Goal: Information Seeking & Learning: Learn about a topic

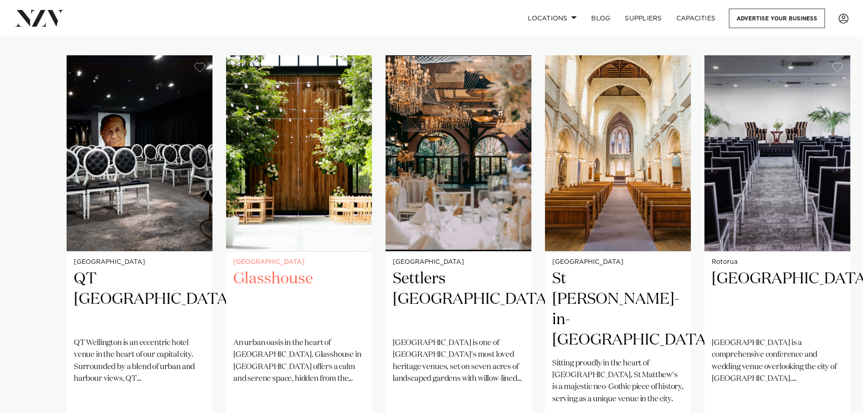
scroll to position [680, 0]
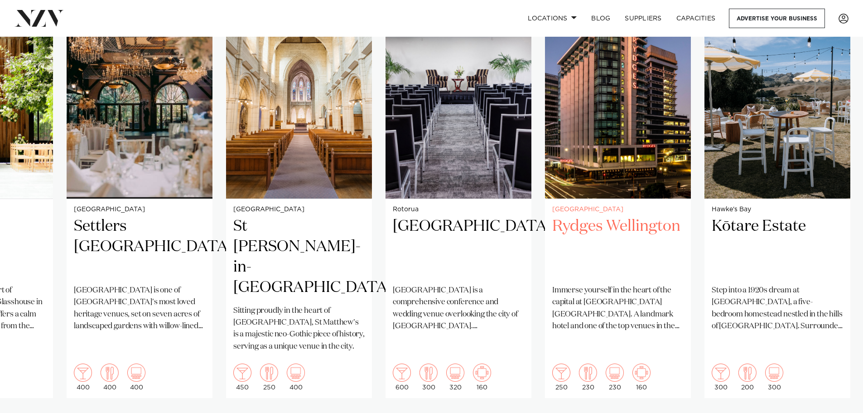
click at [545, 131] on img "6 / 38" at bounding box center [618, 101] width 146 height 196
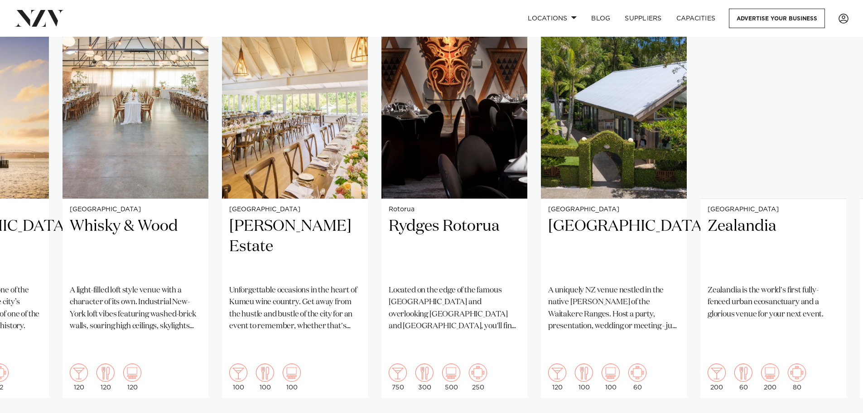
click at [192, 151] on swiper-container "Wellington QT [GEOGRAPHIC_DATA] [GEOGRAPHIC_DATA] is an eccentric hotel venue i…" at bounding box center [431, 222] width 863 height 439
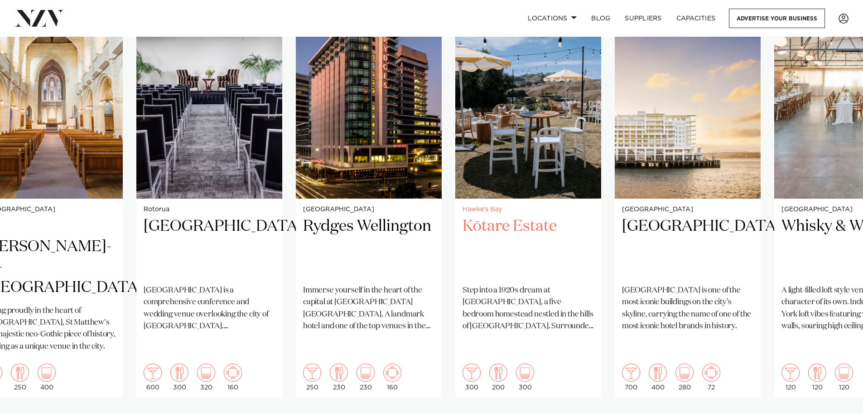
click at [463, 226] on h2 "Kōtare Estate" at bounding box center [528, 246] width 131 height 61
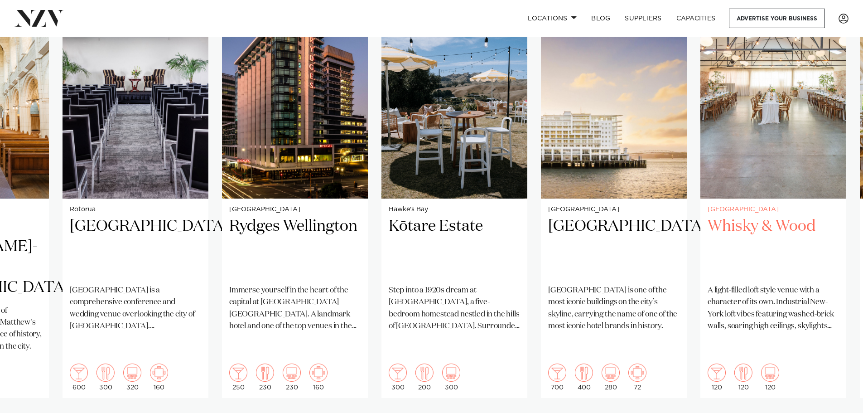
click at [701, 204] on link "Wellington Whisky & Wood A light-filled loft style venue with a character of it…" at bounding box center [774, 200] width 146 height 395
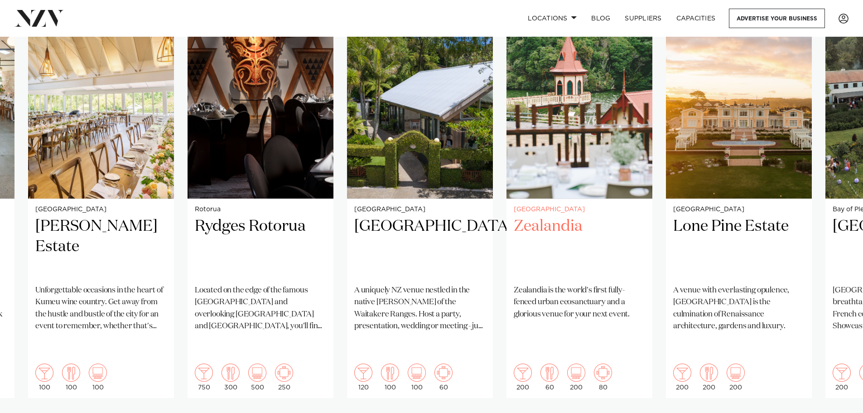
click at [514, 243] on h2 "Zealandia" at bounding box center [579, 246] width 131 height 61
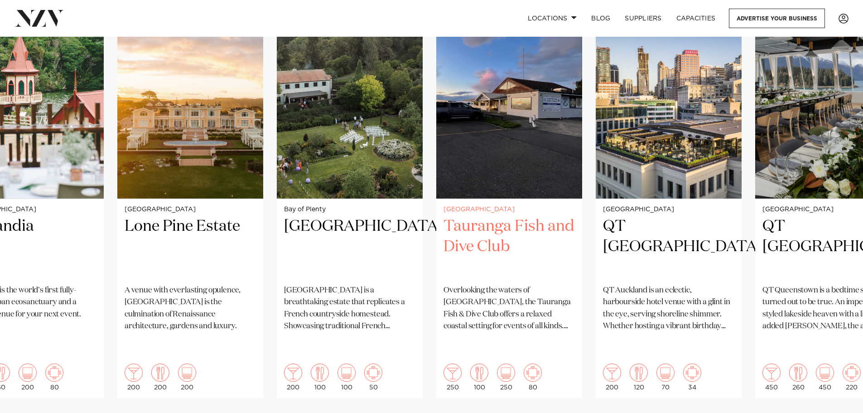
click at [436, 227] on link "Tauranga Tauranga Fish and Dive Club Overlooking the waters of [GEOGRAPHIC_DATA…" at bounding box center [509, 200] width 146 height 395
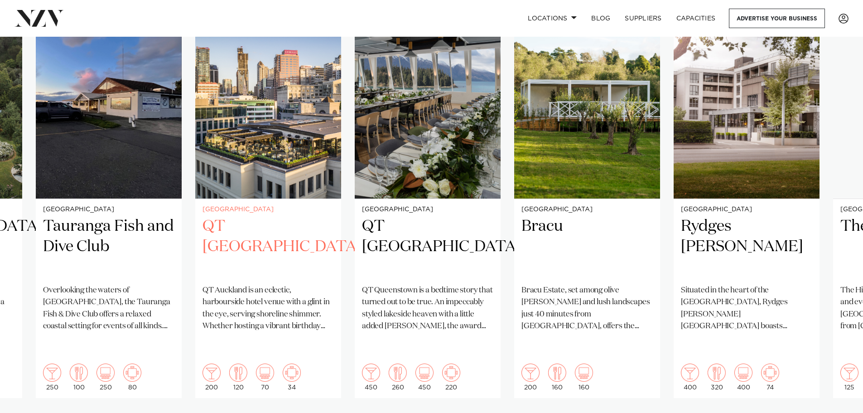
click at [297, 254] on h2 "QT [GEOGRAPHIC_DATA]" at bounding box center [268, 246] width 131 height 61
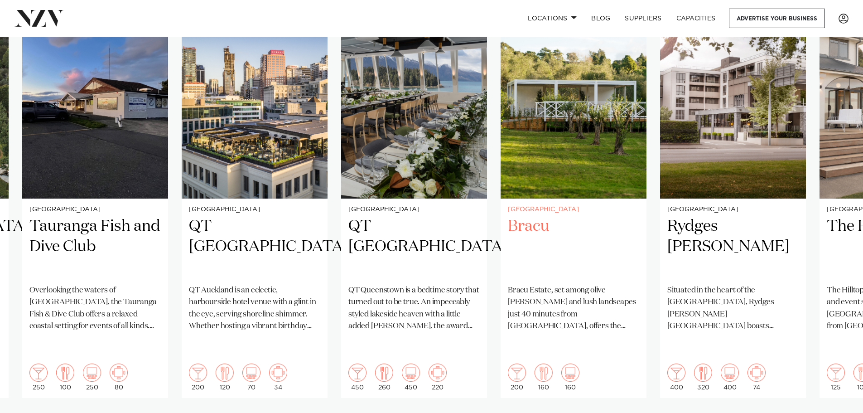
click at [603, 229] on link "Auckland Bracu [GEOGRAPHIC_DATA], set among olive [PERSON_NAME] and lush landsc…" at bounding box center [574, 200] width 146 height 395
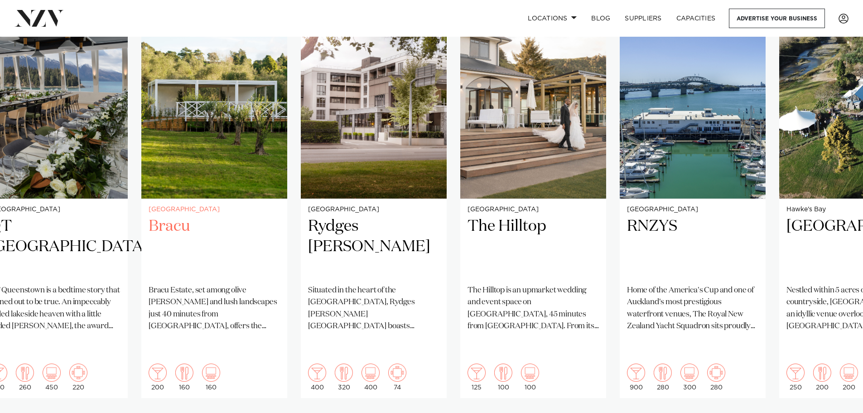
click at [197, 219] on h2 "Bracu" at bounding box center [214, 246] width 131 height 61
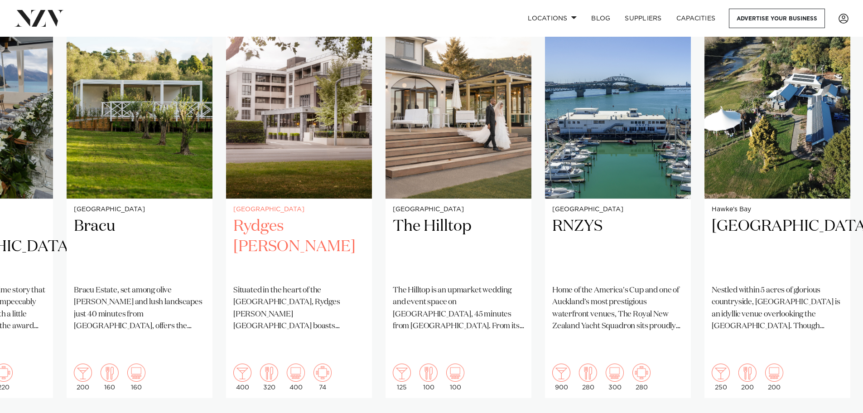
click at [372, 189] on img "20 / 38" at bounding box center [299, 101] width 146 height 196
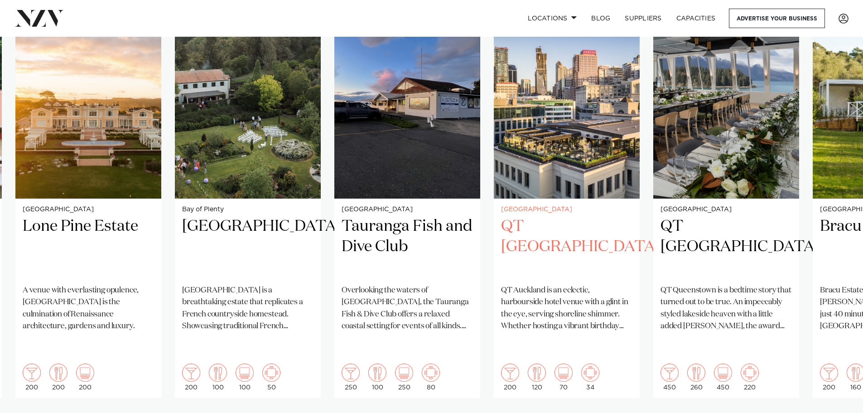
click at [616, 175] on img "17 / 38" at bounding box center [567, 101] width 146 height 196
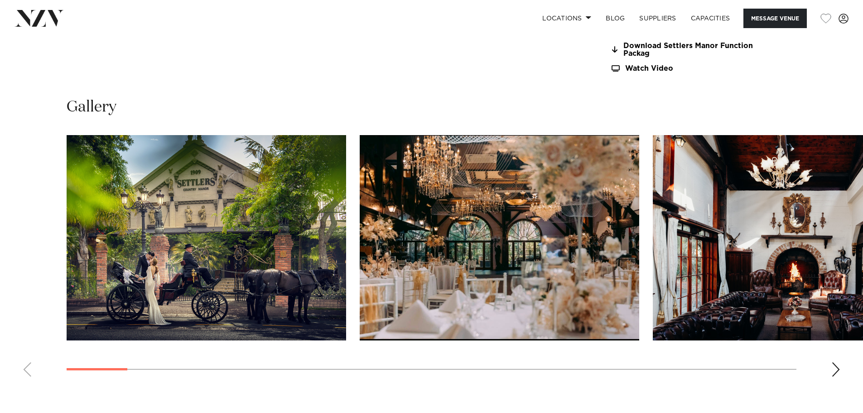
scroll to position [861, 0]
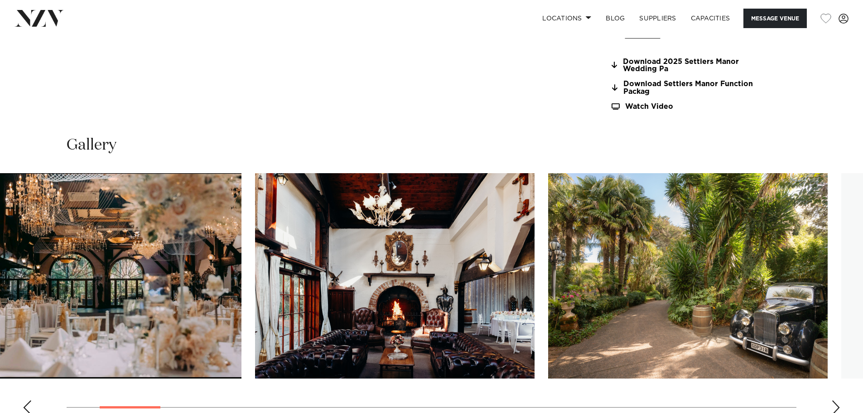
click at [392, 298] on img "3 / 30" at bounding box center [395, 275] width 280 height 205
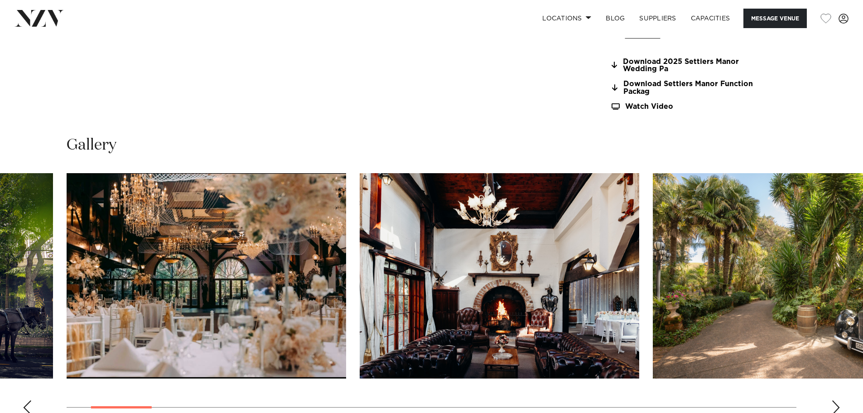
click at [653, 283] on img "4 / 30" at bounding box center [793, 275] width 280 height 205
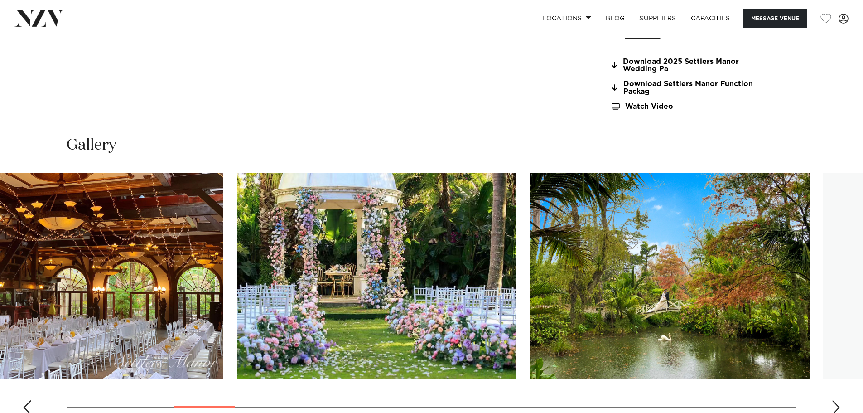
click at [286, 299] on img "6 / 30" at bounding box center [377, 275] width 280 height 205
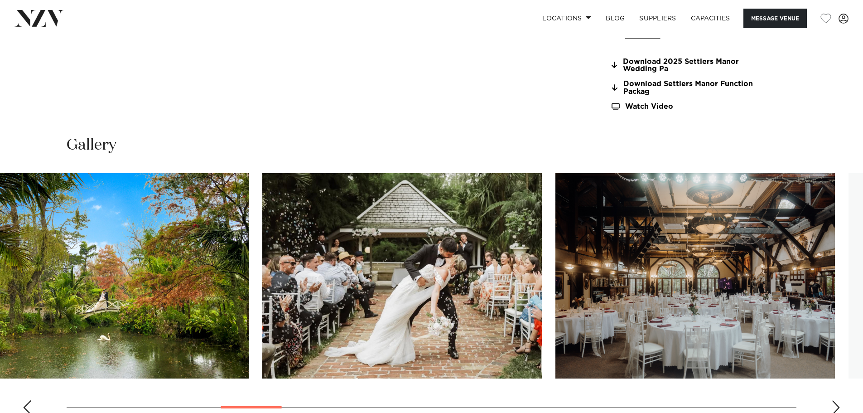
click at [262, 305] on img "8 / 30" at bounding box center [402, 275] width 280 height 205
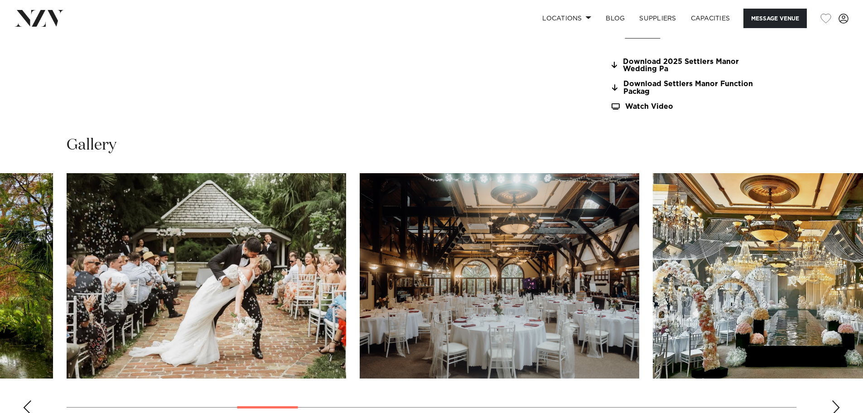
click at [103, 266] on swiper-container at bounding box center [431, 297] width 863 height 249
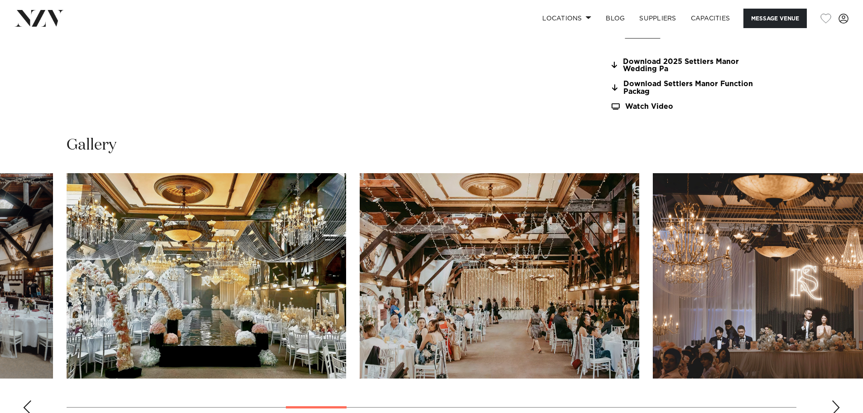
click at [653, 283] on img "12 / 30" at bounding box center [793, 275] width 280 height 205
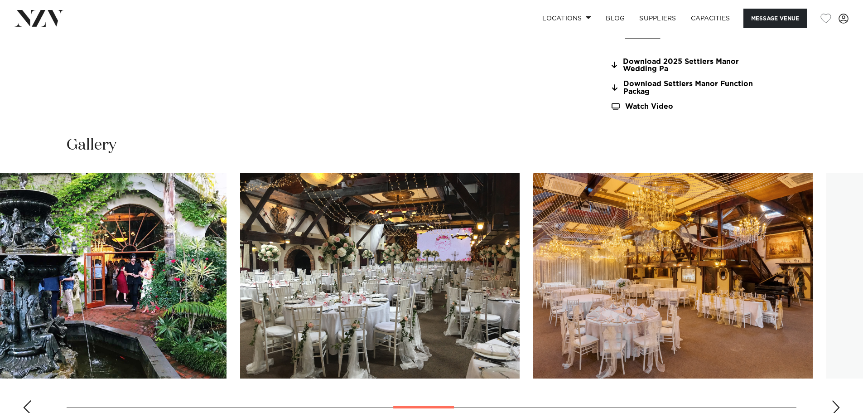
click at [263, 319] on img "15 / 30" at bounding box center [380, 275] width 280 height 205
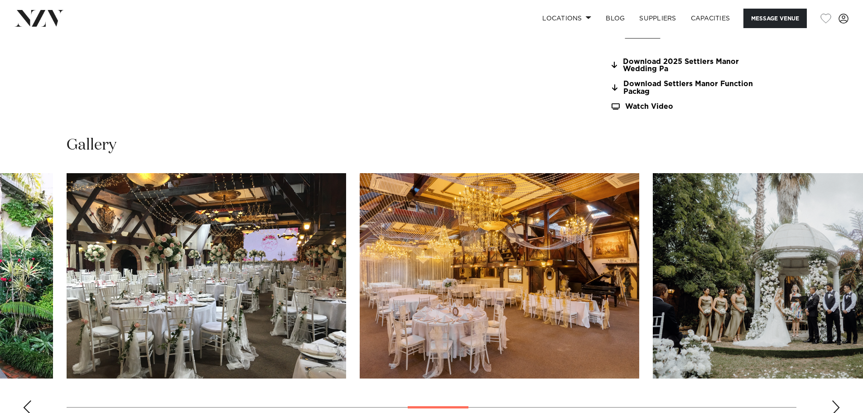
click at [653, 298] on img "17 / 30" at bounding box center [793, 275] width 280 height 205
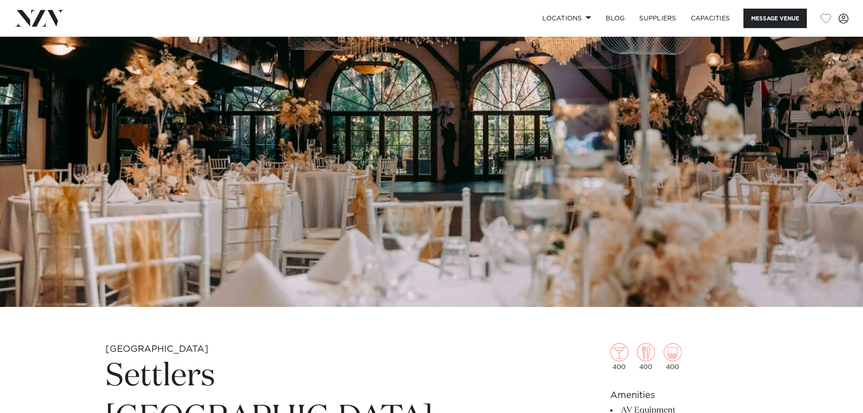
scroll to position [317, 0]
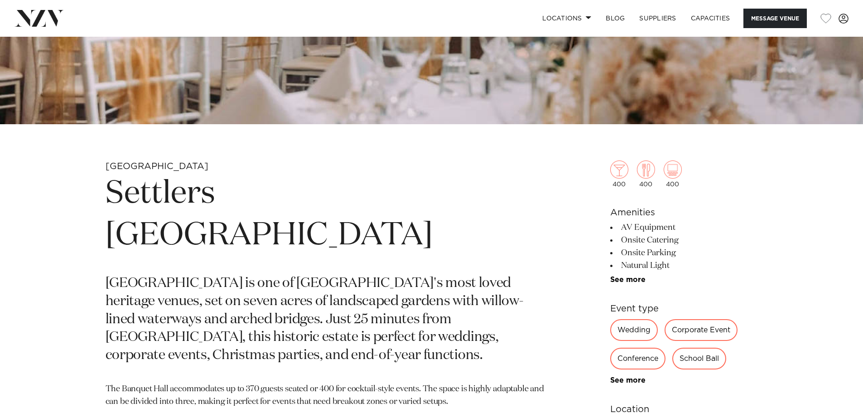
click at [321, 275] on p "[GEOGRAPHIC_DATA] is one of [GEOGRAPHIC_DATA]'s most loved heritage venues, set…" at bounding box center [326, 320] width 441 height 90
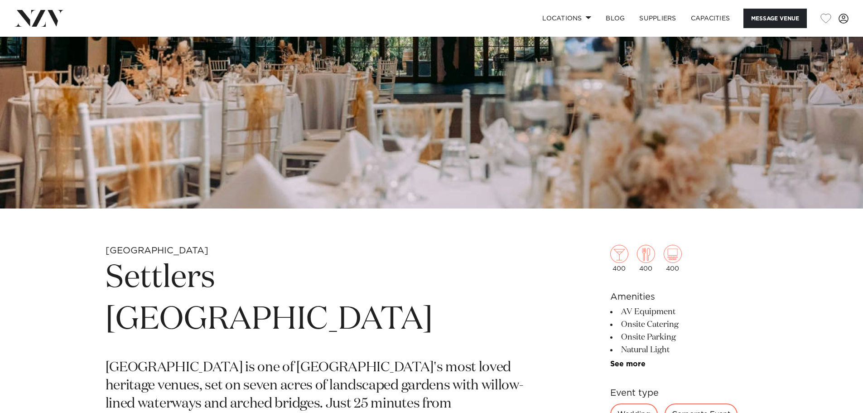
scroll to position [408, 0]
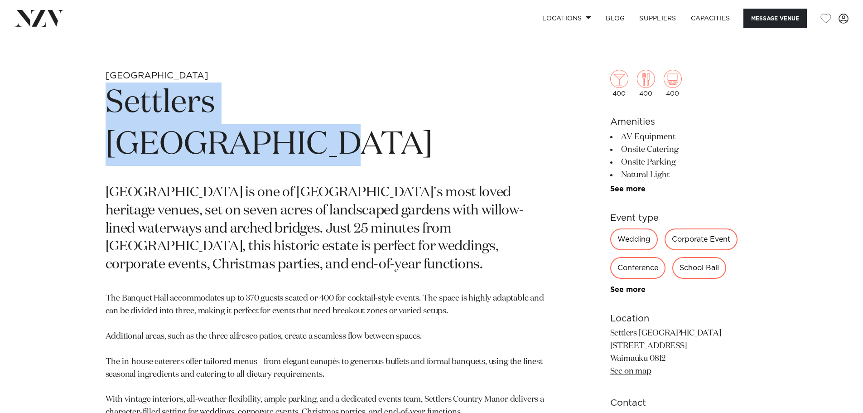
drag, startPoint x: 97, startPoint y: 100, endPoint x: 446, endPoint y: 100, distance: 349.0
click at [446, 100] on div "Auckland Settlers [GEOGRAPHIC_DATA] [GEOGRAPHIC_DATA] is one of [GEOGRAPHIC_DAT…" at bounding box center [431, 322] width 771 height 505
copy h1 "Settlers [GEOGRAPHIC_DATA]"
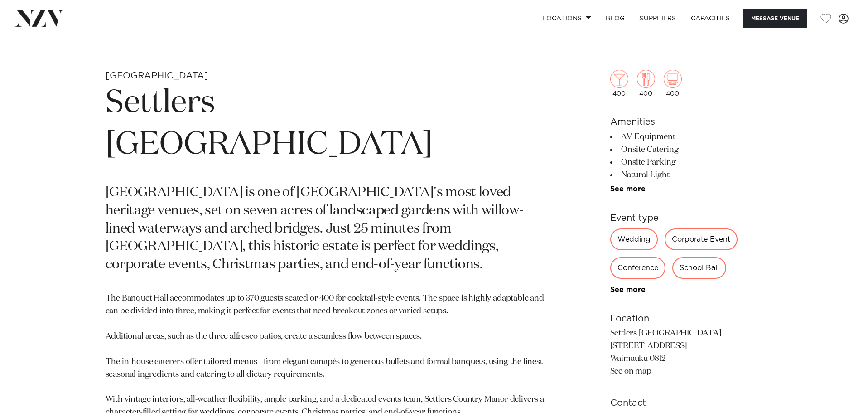
click at [366, 184] on p "[GEOGRAPHIC_DATA] is one of [GEOGRAPHIC_DATA]'s most loved heritage venues, set…" at bounding box center [326, 229] width 441 height 90
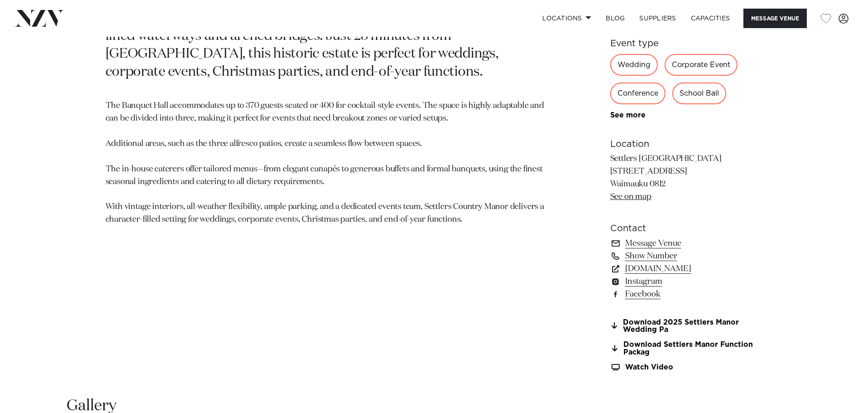
scroll to position [635, 0]
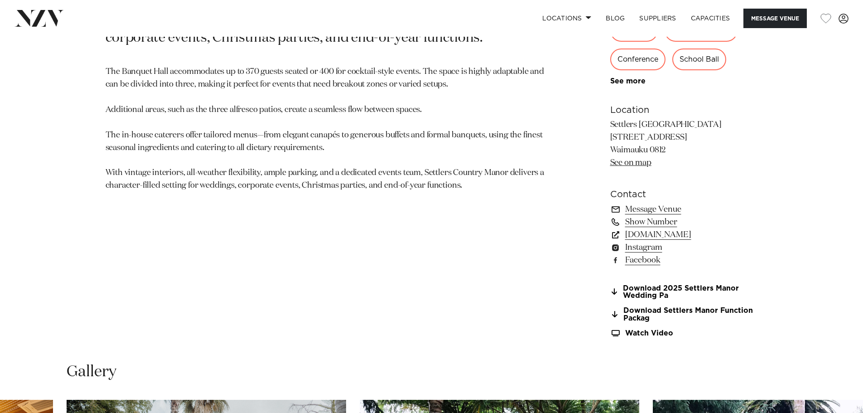
click at [652, 283] on div "400 400 400 Amenities AV Equipment Onsite Catering Onsite Parking Natural Light…" at bounding box center [684, 81] width 148 height 513
click at [649, 295] on link "Download 2025 Settlers Manor Wedding Pa" at bounding box center [684, 292] width 148 height 15
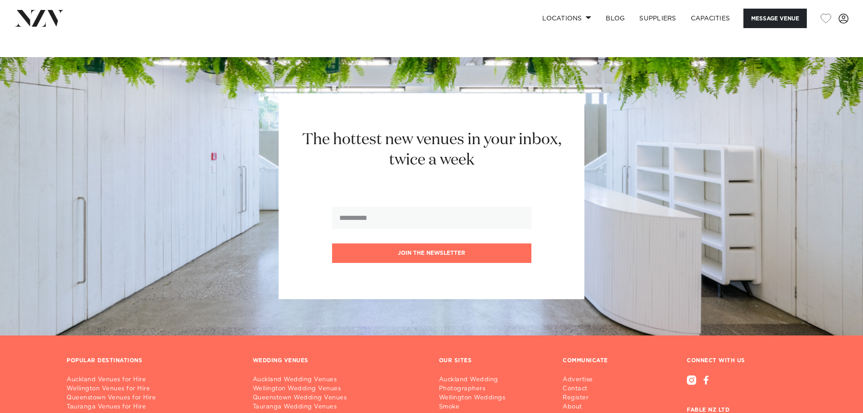
scroll to position [1768, 0]
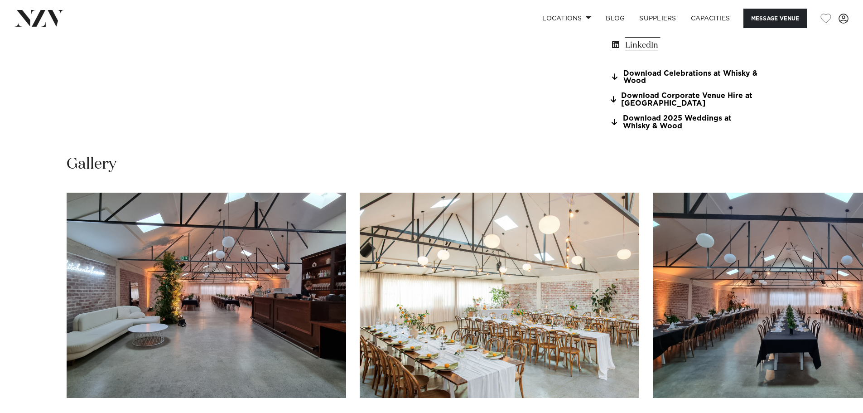
scroll to position [997, 0]
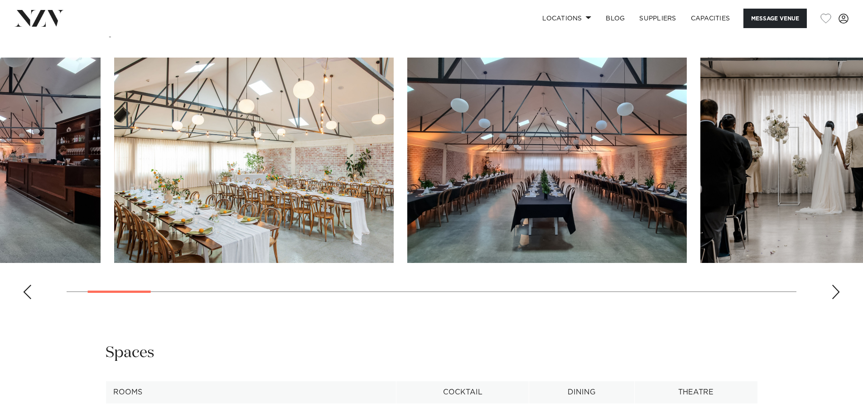
click at [407, 183] on img "3 / 29" at bounding box center [547, 160] width 280 height 205
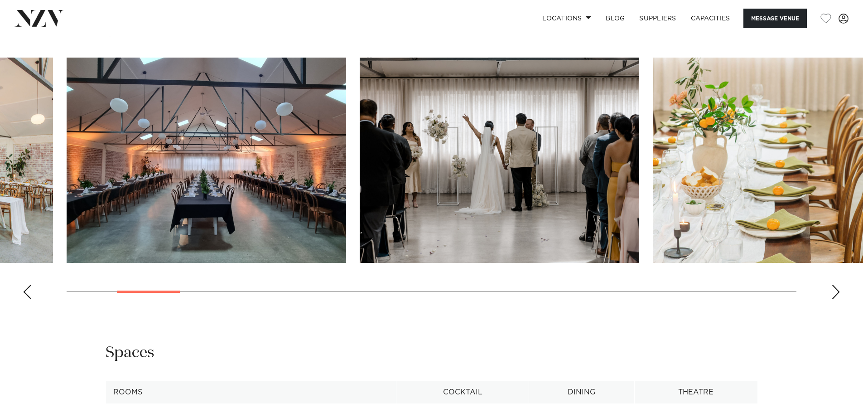
click at [653, 191] on img "5 / 29" at bounding box center [793, 160] width 280 height 205
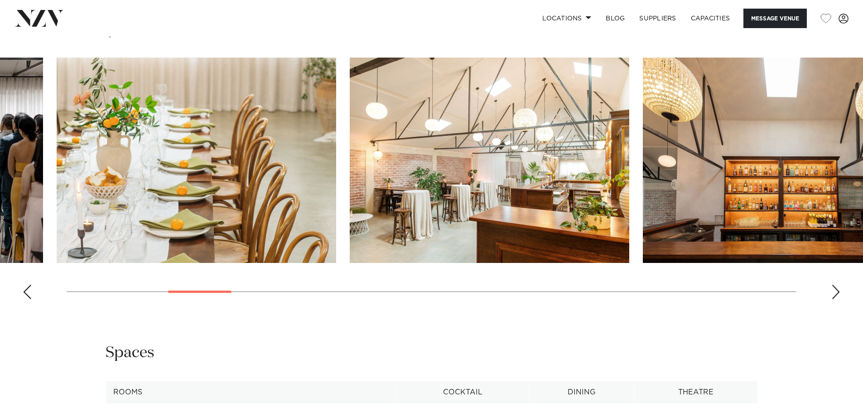
click at [643, 71] on img "7 / 29" at bounding box center [783, 160] width 280 height 205
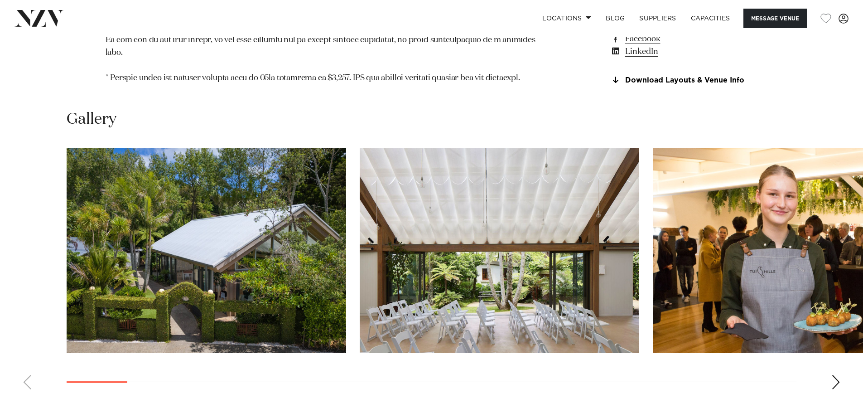
scroll to position [1042, 0]
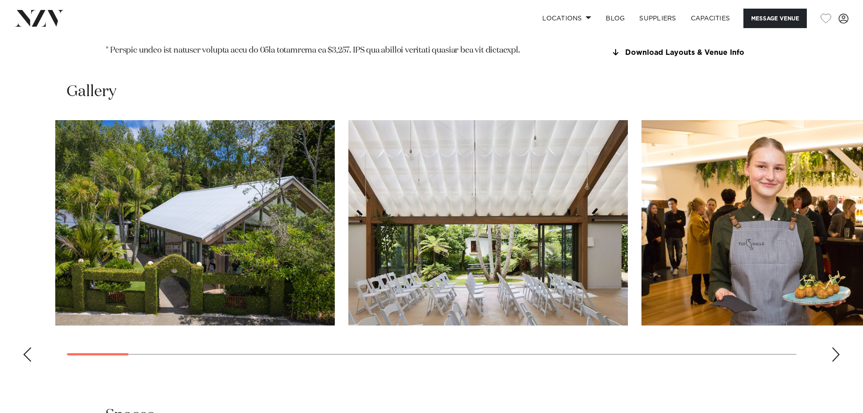
click at [329, 284] on swiper-container at bounding box center [431, 244] width 863 height 249
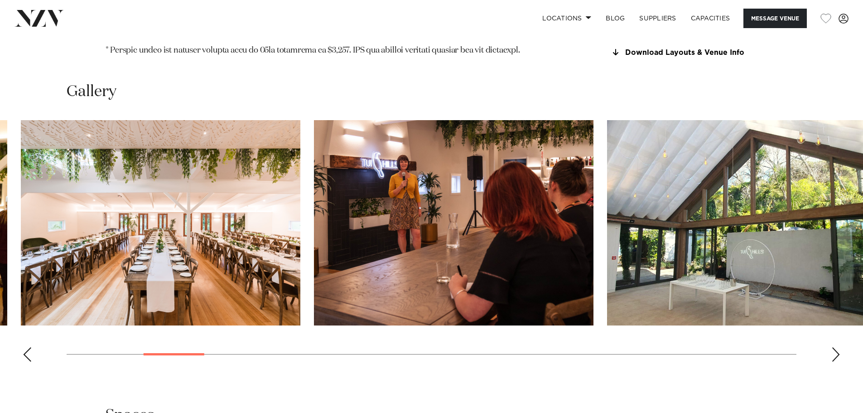
click at [314, 225] on img "5 / 30" at bounding box center [454, 222] width 280 height 205
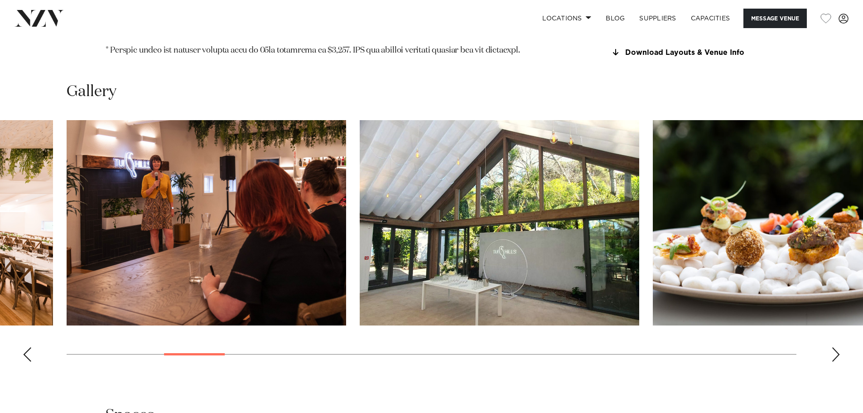
click at [653, 207] on img "7 / 30" at bounding box center [793, 222] width 280 height 205
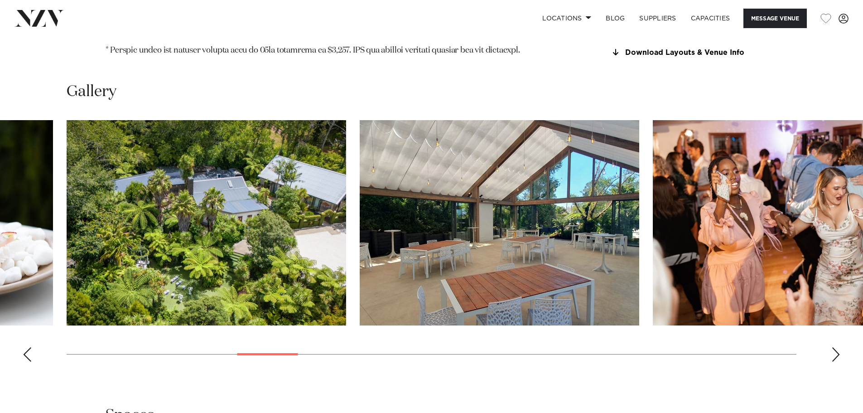
click at [653, 202] on img "10 / 30" at bounding box center [793, 222] width 280 height 205
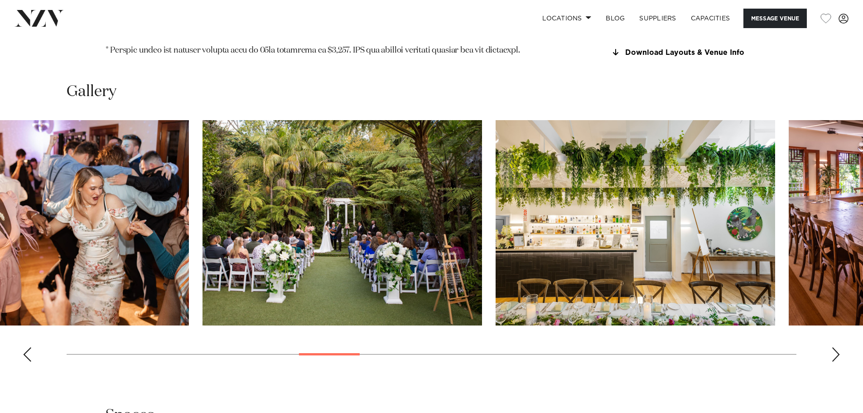
click at [540, 226] on img "12 / 30" at bounding box center [636, 222] width 280 height 205
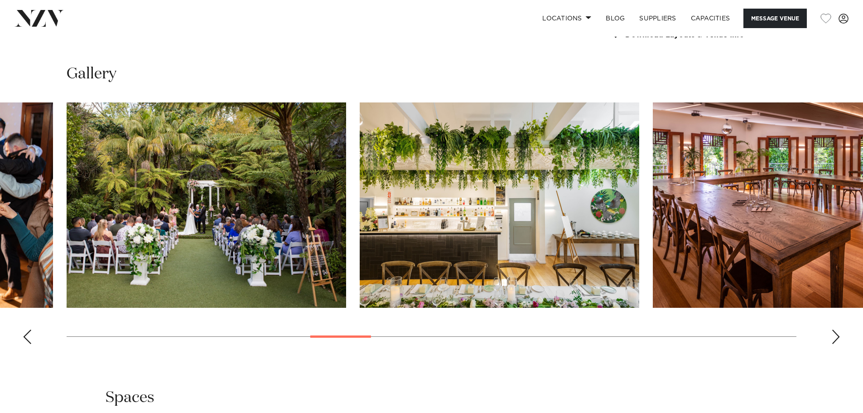
scroll to position [952, 0]
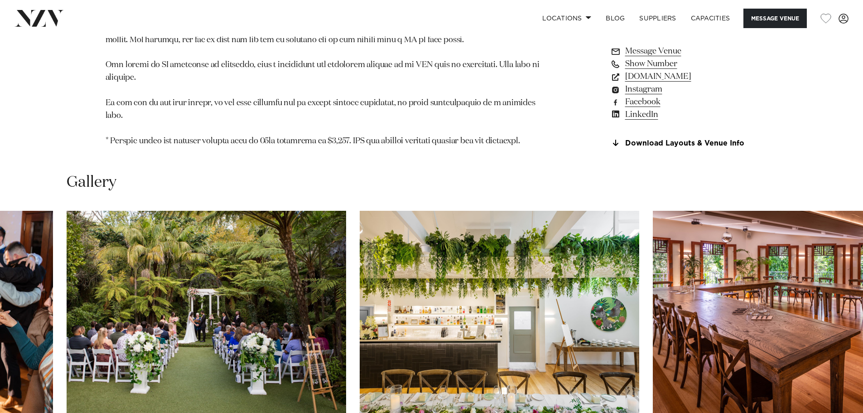
click at [653, 237] on img "13 / 30" at bounding box center [793, 313] width 280 height 205
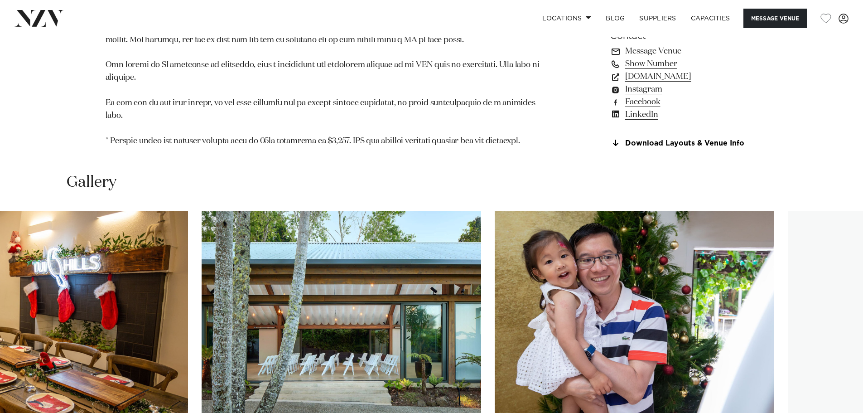
click at [0, 223] on swiper-container at bounding box center [431, 335] width 863 height 249
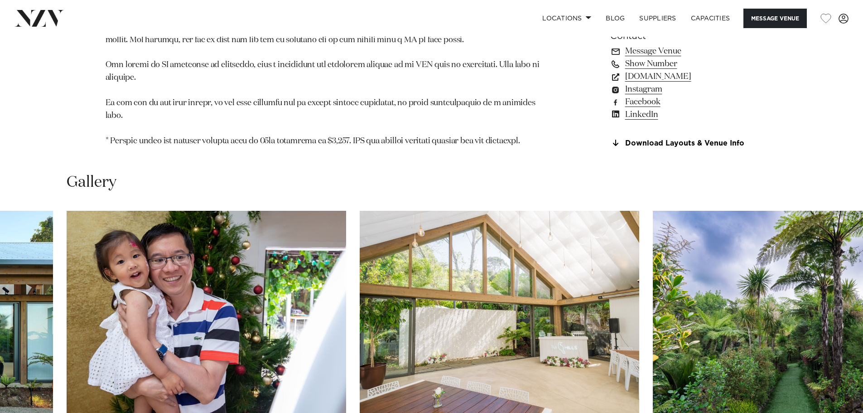
click at [41, 286] on swiper-container at bounding box center [431, 335] width 863 height 249
click at [0, 0] on slot at bounding box center [0, 0] width 0 height 0
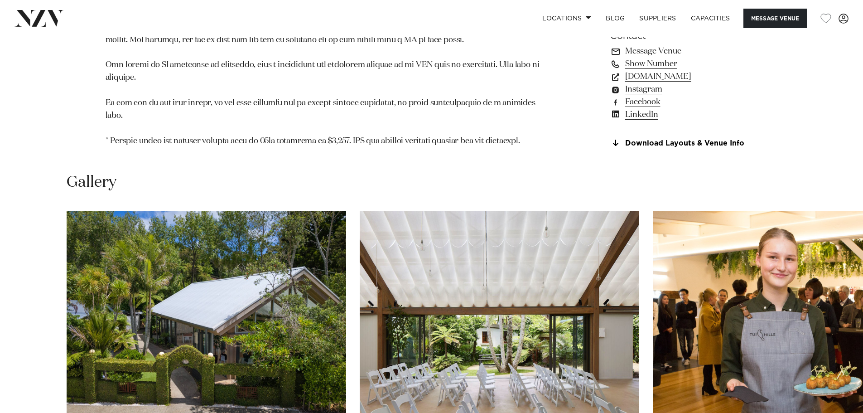
click at [29, 400] on swiper-container at bounding box center [431, 335] width 863 height 249
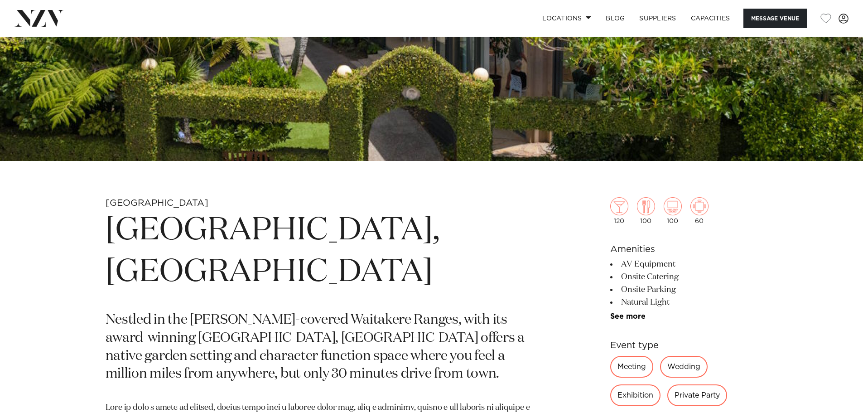
scroll to position [136, 0]
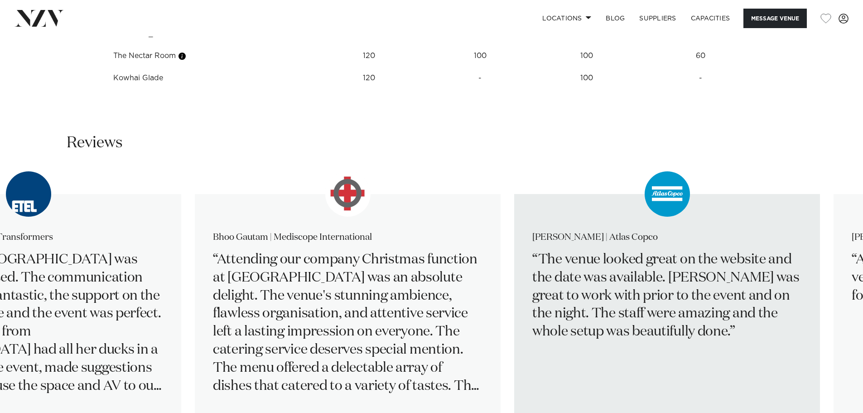
click at [514, 228] on div "Elisapeta Avei | Atlas Copco The venue looked great on the website and the date…" at bounding box center [667, 307] width 306 height 227
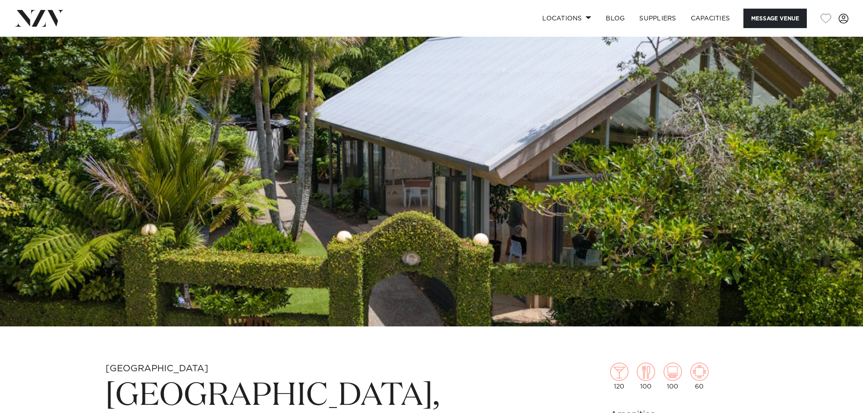
scroll to position [227, 0]
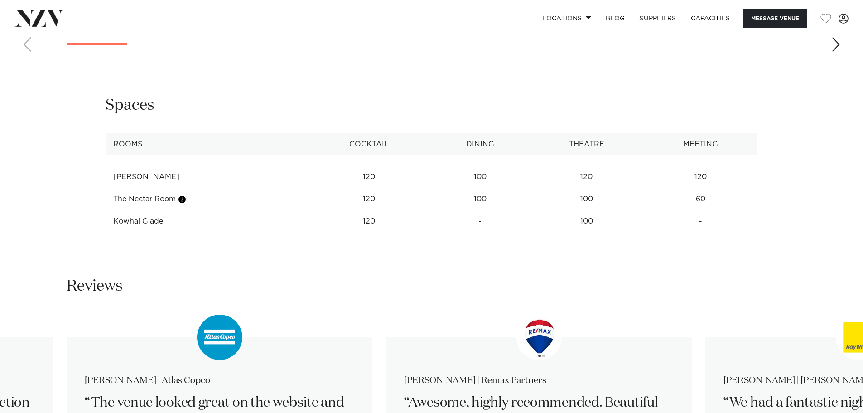
scroll to position [1042, 0]
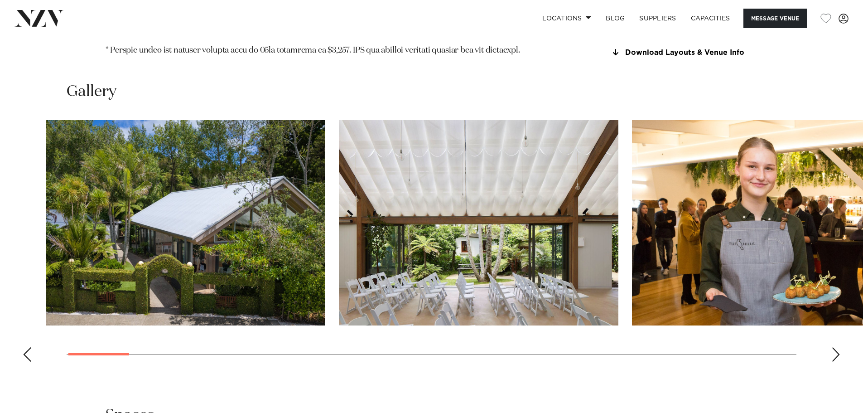
click at [632, 247] on img "3 / 30" at bounding box center [772, 222] width 280 height 205
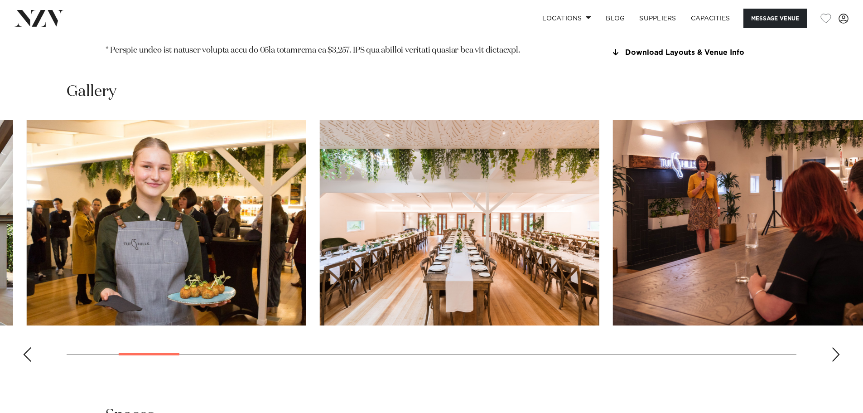
click at [613, 167] on img "5 / 30" at bounding box center [753, 222] width 280 height 205
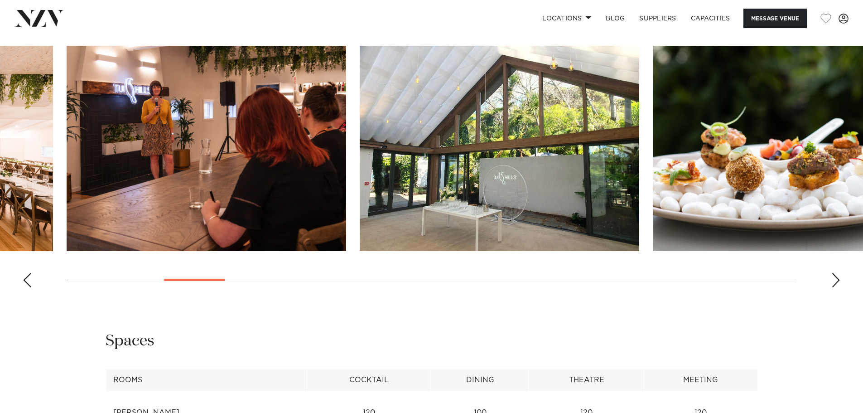
scroll to position [1224, 0]
